Goal: Book appointment/travel/reservation

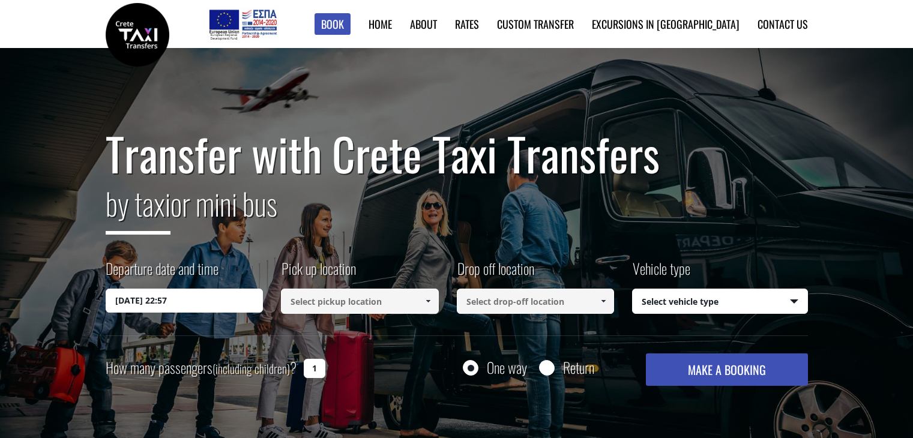
click at [194, 304] on input "[DATE] 22:57" at bounding box center [185, 301] width 158 height 24
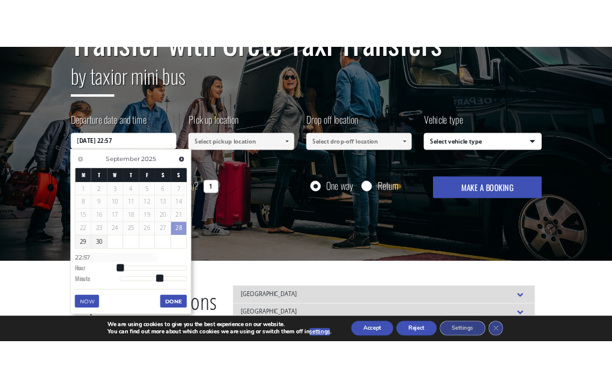
scroll to position [192, 0]
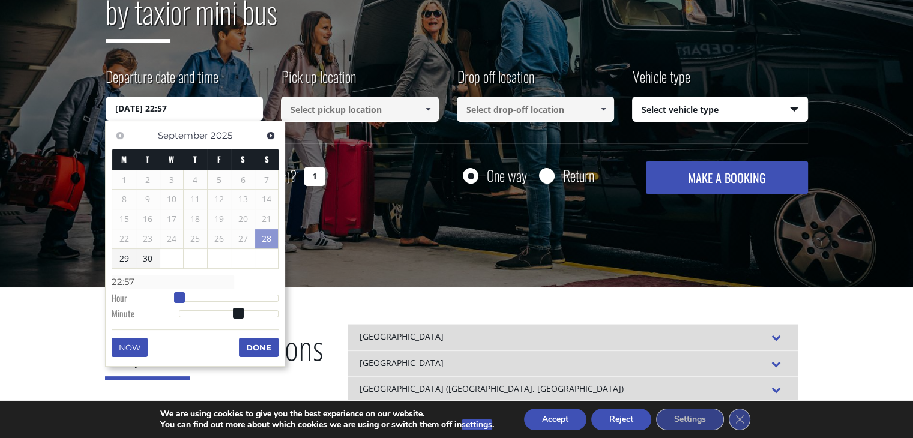
click at [173, 298] on dl "Time 22:57 Hour Minute Second Millisecond Microsecond Time Zone -1200 -1100 -10…" at bounding box center [195, 297] width 167 height 51
click at [265, 242] on link "28" at bounding box center [266, 238] width 23 height 19
drag, startPoint x: 180, startPoint y: 298, endPoint x: 216, endPoint y: 302, distance: 36.2
click at [216, 302] on dl "Time 22:57 Hour Minute Second Millisecond Microsecond Time Zone -1200 -1100 -10…" at bounding box center [195, 297] width 167 height 51
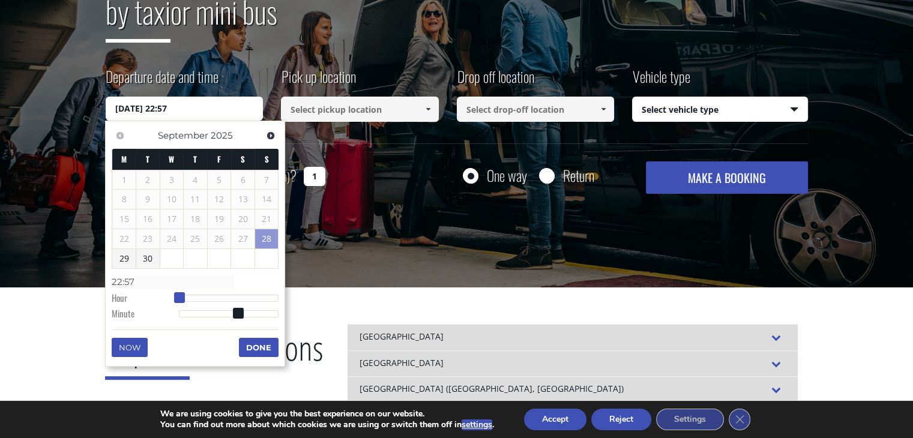
click at [209, 295] on div at bounding box center [229, 298] width 100 height 7
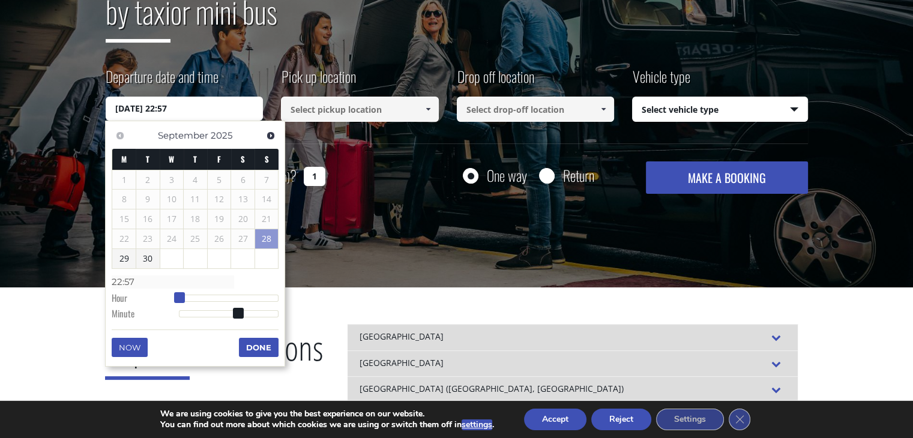
click at [180, 295] on span at bounding box center [179, 297] width 11 height 11
type input "[DATE] 22:56"
type input "22:56"
type input "[DATE] 22:55"
type input "22:55"
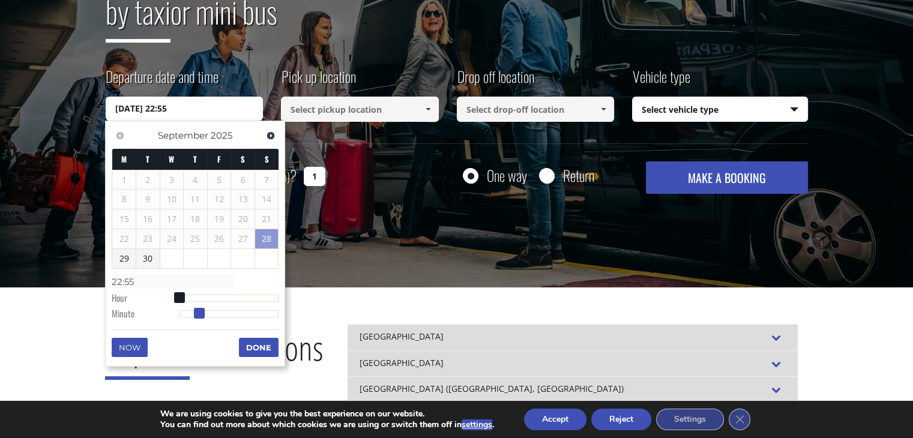
type input "[DATE] 22:54"
type input "22:54"
drag, startPoint x: 240, startPoint y: 313, endPoint x: 144, endPoint y: 306, distance: 96.4
click at [144, 306] on dl "Time 22:54 Hour Minute Second Millisecond Microsecond Time Zone -1200 -1100 -10…" at bounding box center [195, 297] width 167 height 51
click at [135, 344] on button "Now" at bounding box center [130, 347] width 36 height 19
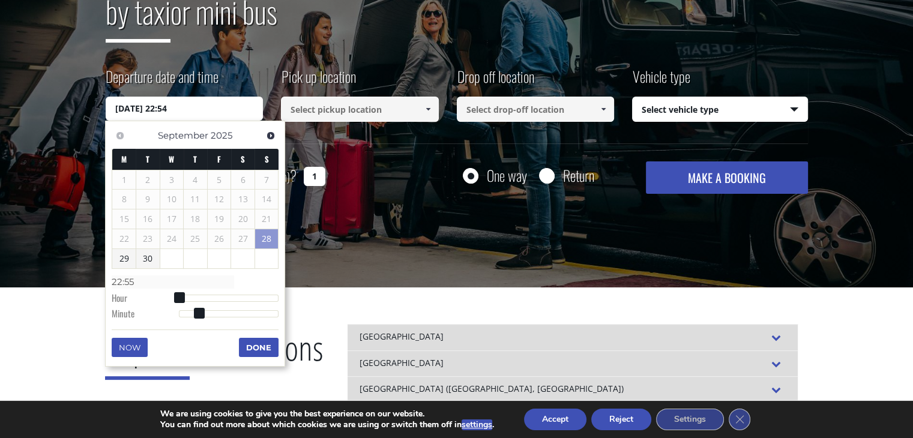
type input "[DATE] 22:55"
